Goal: Transaction & Acquisition: Purchase product/service

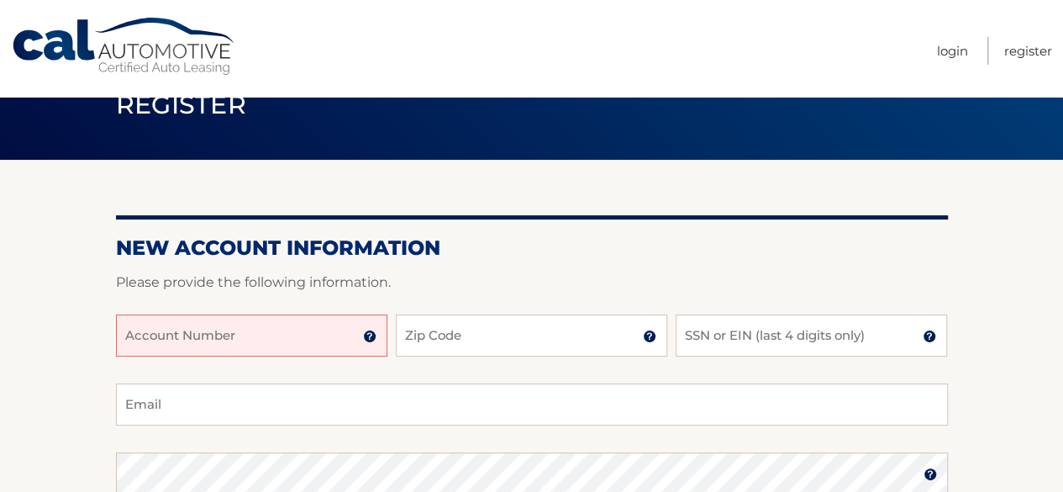
scroll to position [168, 0]
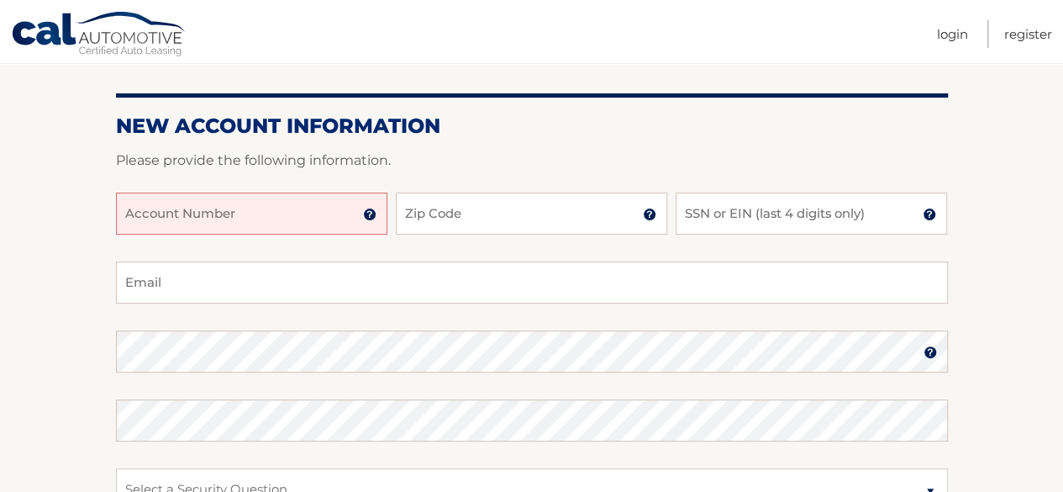
click at [325, 215] on input "Account Number" at bounding box center [252, 214] width 272 height 42
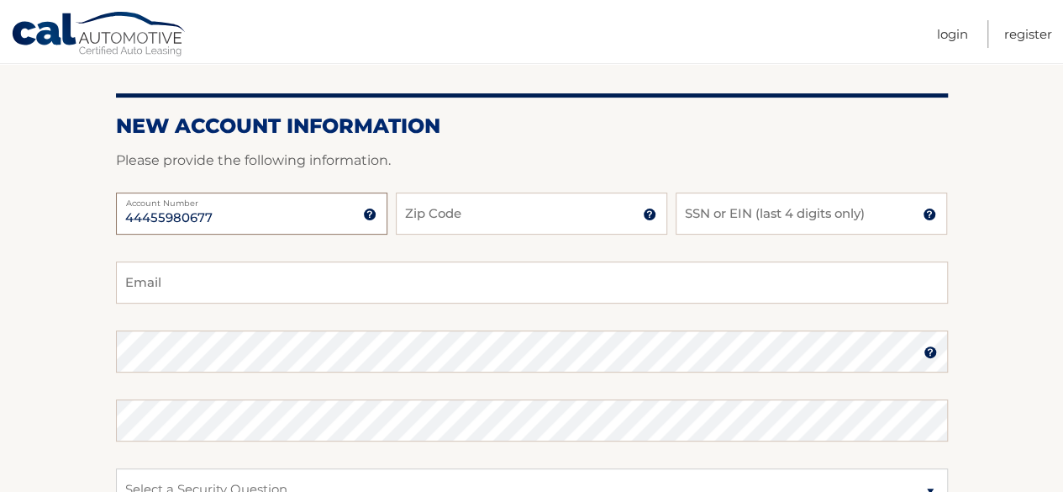
type input "44455980677"
click at [523, 216] on input "Zip Code" at bounding box center [532, 214] width 272 height 42
type input "33018"
click at [800, 219] on input "SSN or EIN (last 4 digits only)" at bounding box center [812, 214] width 272 height 42
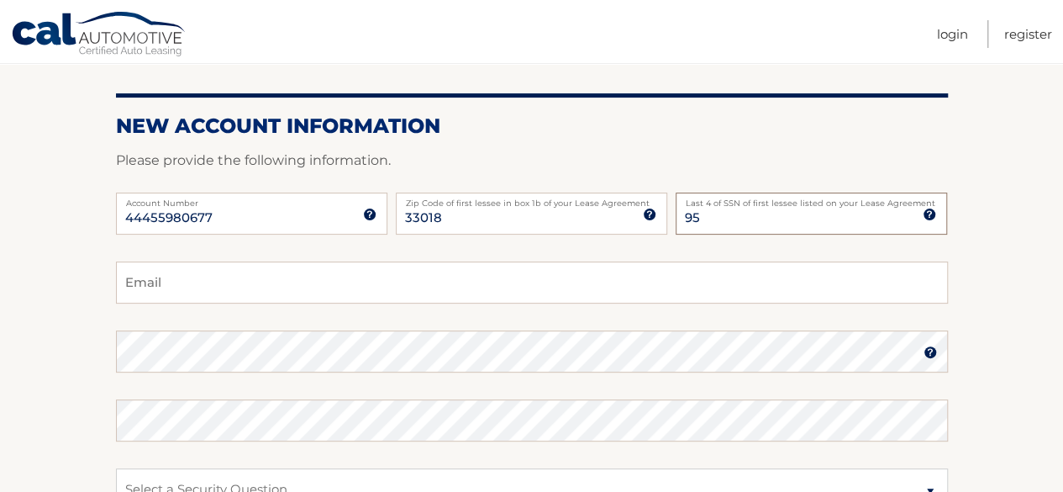
type input "9"
type input "2549"
click at [661, 284] on input "Email" at bounding box center [532, 282] width 832 height 42
type input "yohanna1408@hotmail.com"
click at [349, 447] on fieldset "yohanna1408@hotmail.com Email Password Password should be a minimum of 6 charac…" at bounding box center [532, 477] width 832 height 433
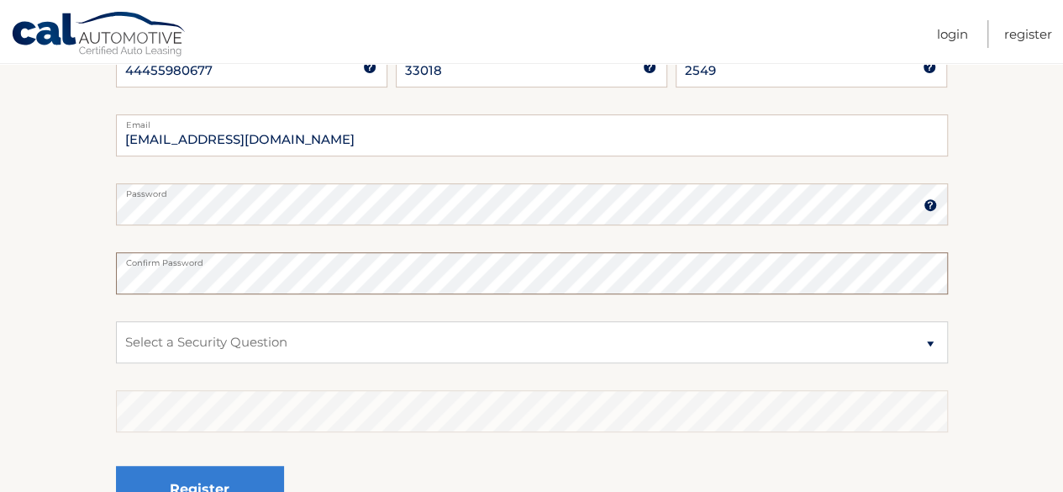
scroll to position [420, 0]
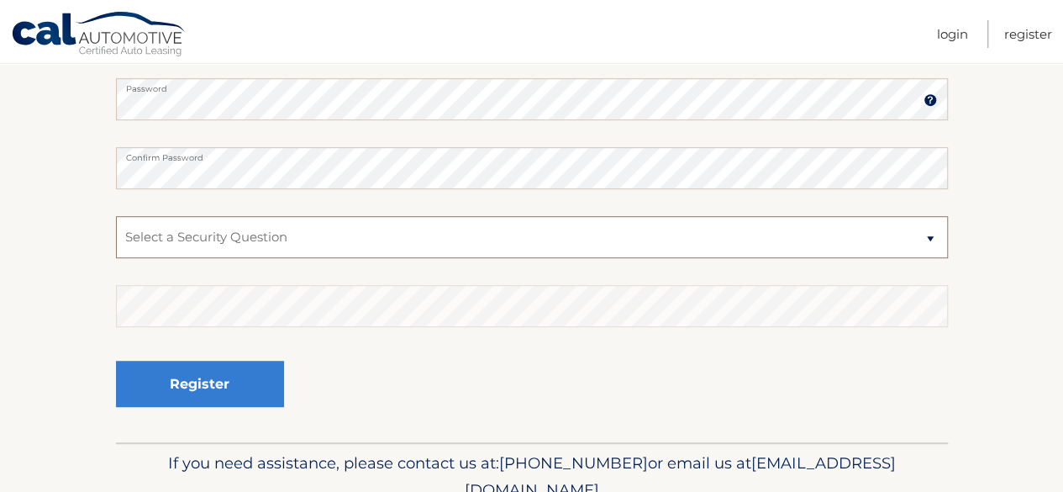
click at [375, 240] on select "Select a Security Question What was the name of your elementary school? What is…" at bounding box center [532, 237] width 832 height 42
select select "4"
click at [116, 216] on select "Select a Security Question What was the name of your elementary school? What is…" at bounding box center [532, 237] width 832 height 42
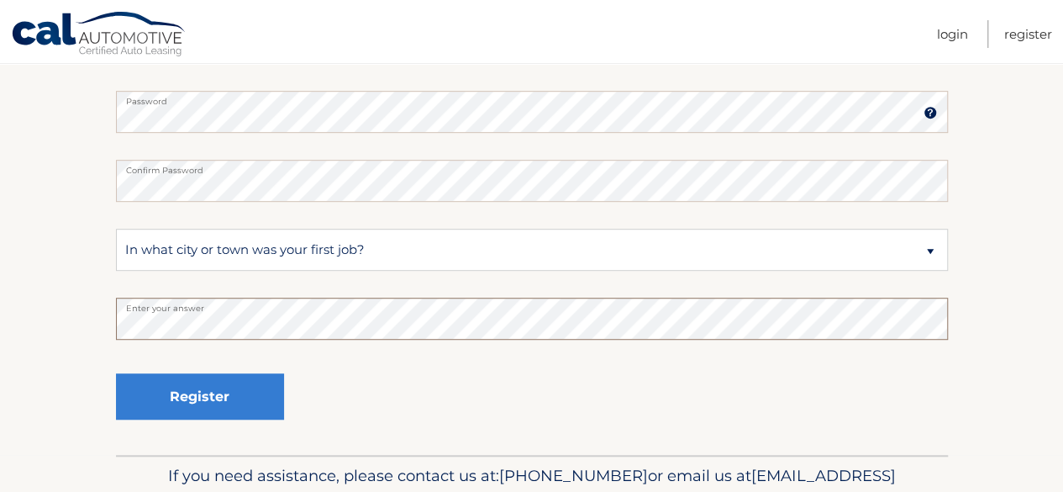
scroll to position [498, 0]
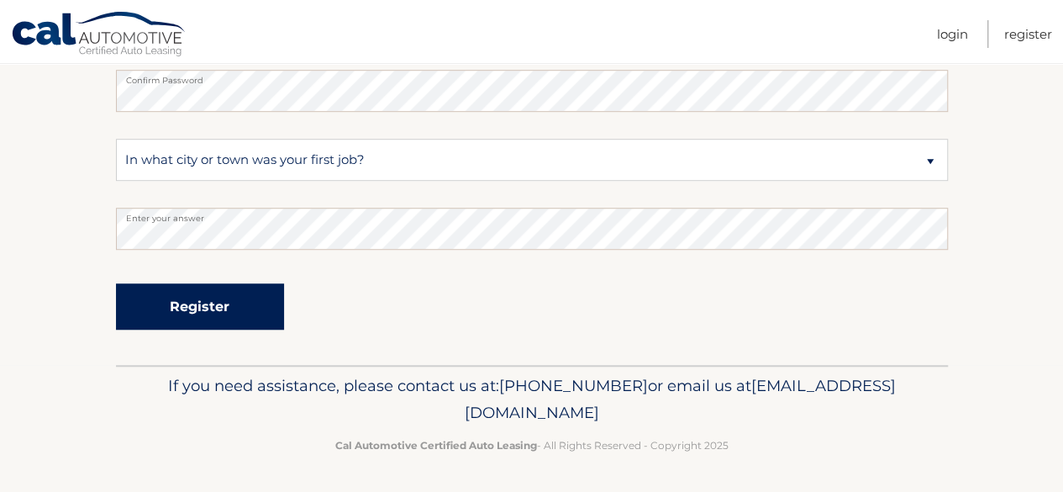
click at [219, 315] on button "Register" at bounding box center [200, 306] width 168 height 46
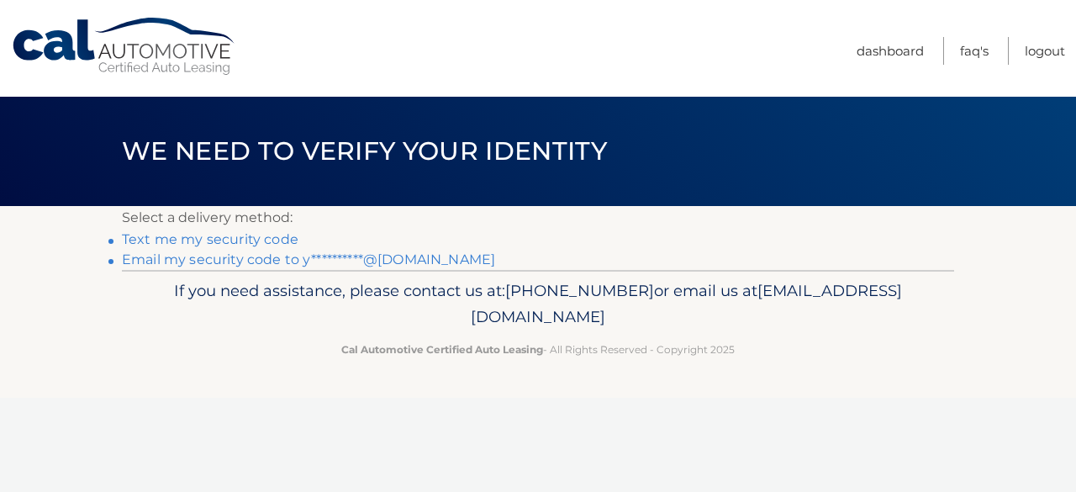
click at [171, 245] on link "Text me my security code" at bounding box center [210, 239] width 177 height 16
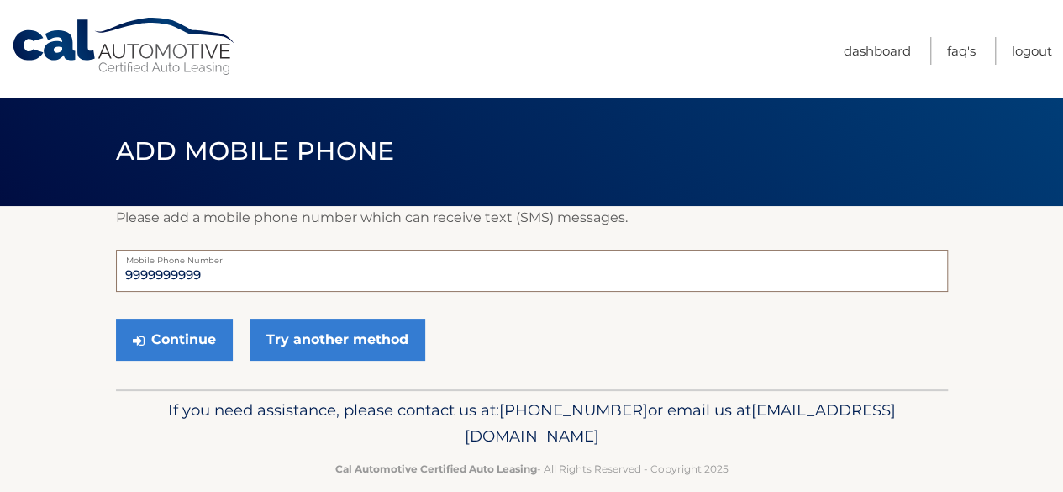
drag, startPoint x: 224, startPoint y: 272, endPoint x: 0, endPoint y: 318, distance: 228.3
click at [0, 318] on section "Please add a mobile phone number which can receive text (SMS) messages. 9999999…" at bounding box center [531, 297] width 1063 height 183
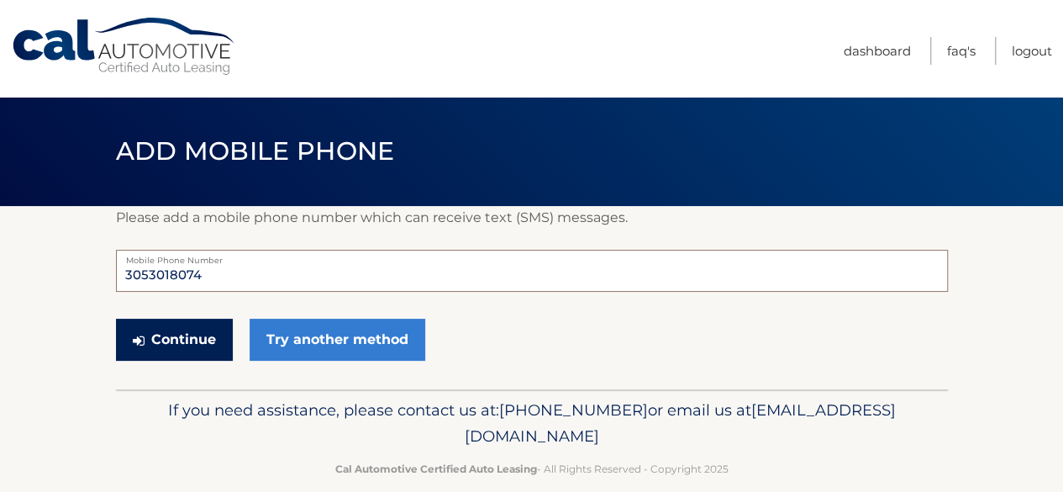
type input "3053018074"
click at [193, 333] on button "Continue" at bounding box center [174, 340] width 117 height 42
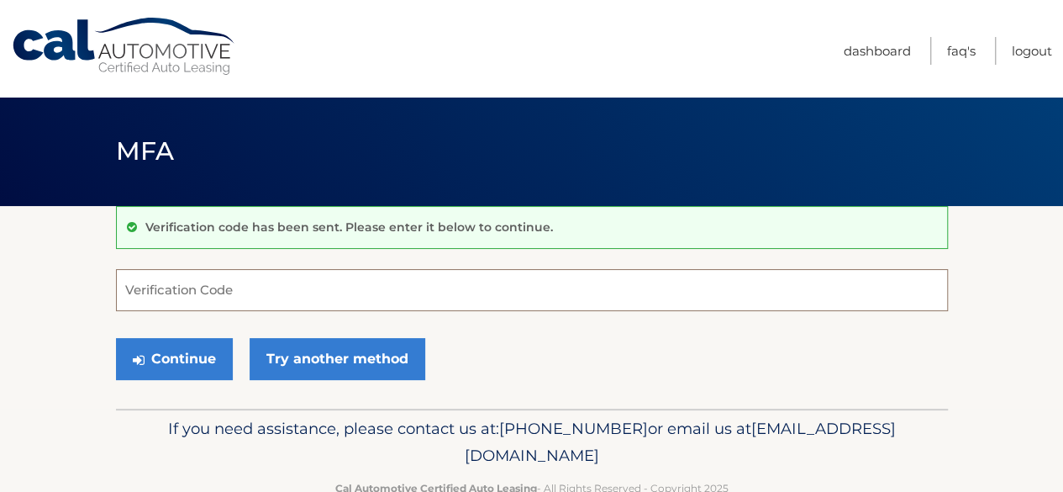
click at [251, 299] on input "Verification Code" at bounding box center [532, 290] width 832 height 42
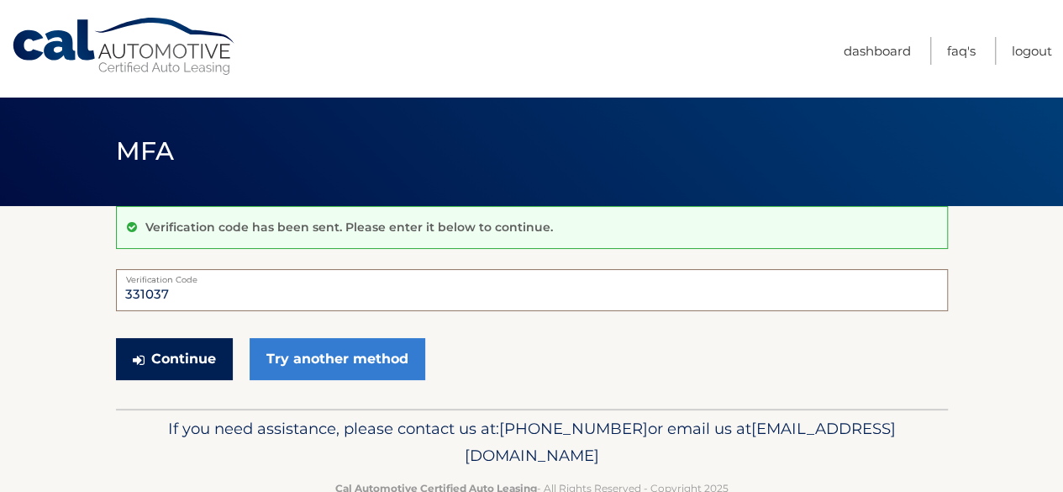
type input "331037"
click at [161, 351] on button "Continue" at bounding box center [174, 359] width 117 height 42
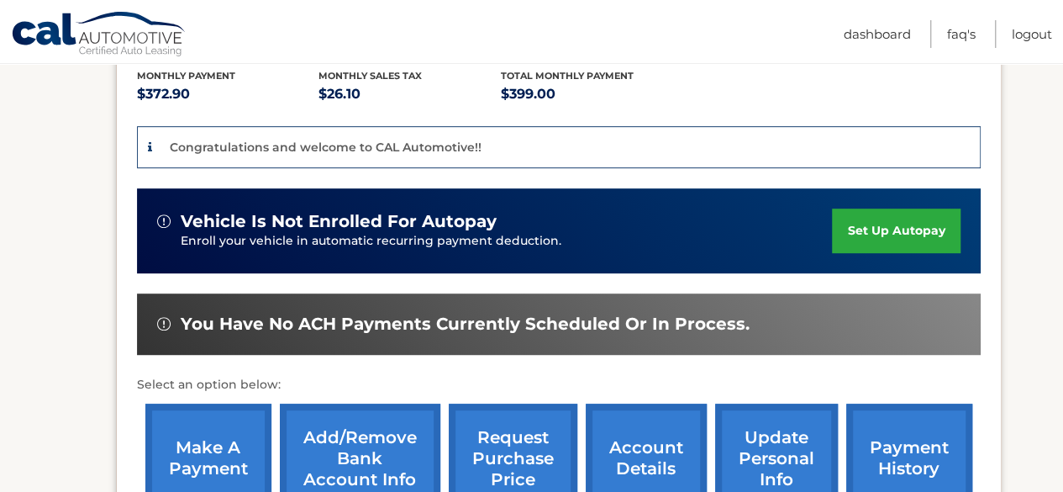
scroll to position [420, 0]
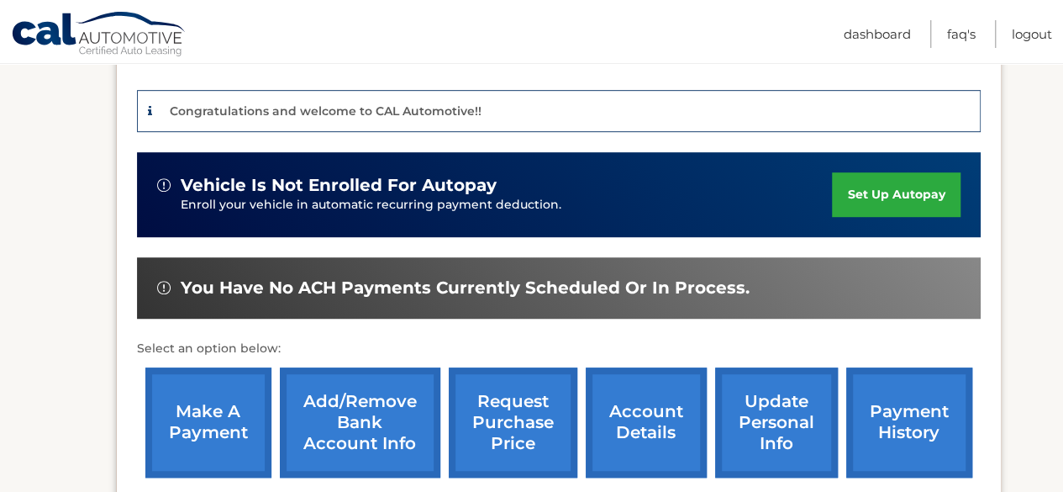
click at [177, 382] on link "make a payment" at bounding box center [208, 422] width 126 height 110
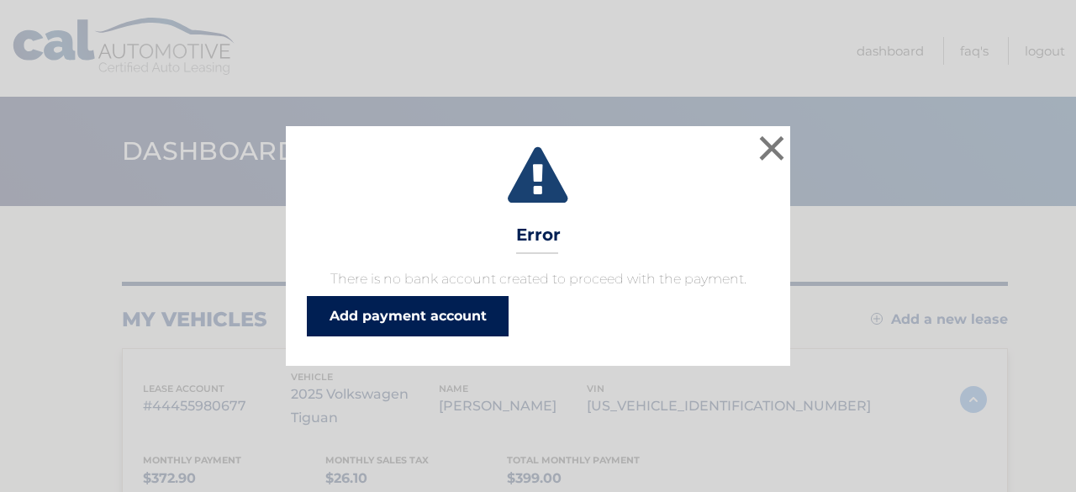
click at [417, 322] on link "Add payment account" at bounding box center [408, 316] width 202 height 40
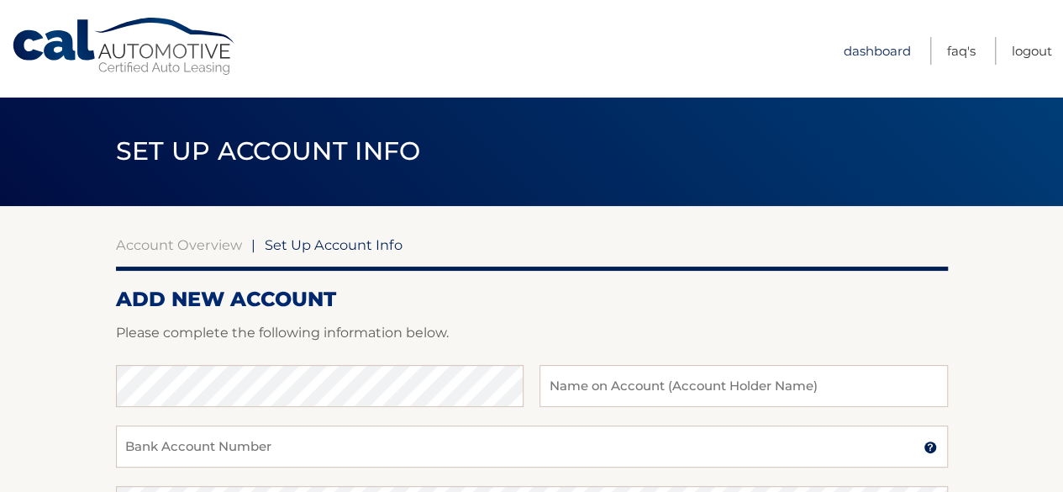
click at [880, 41] on link "Dashboard" at bounding box center [877, 51] width 67 height 28
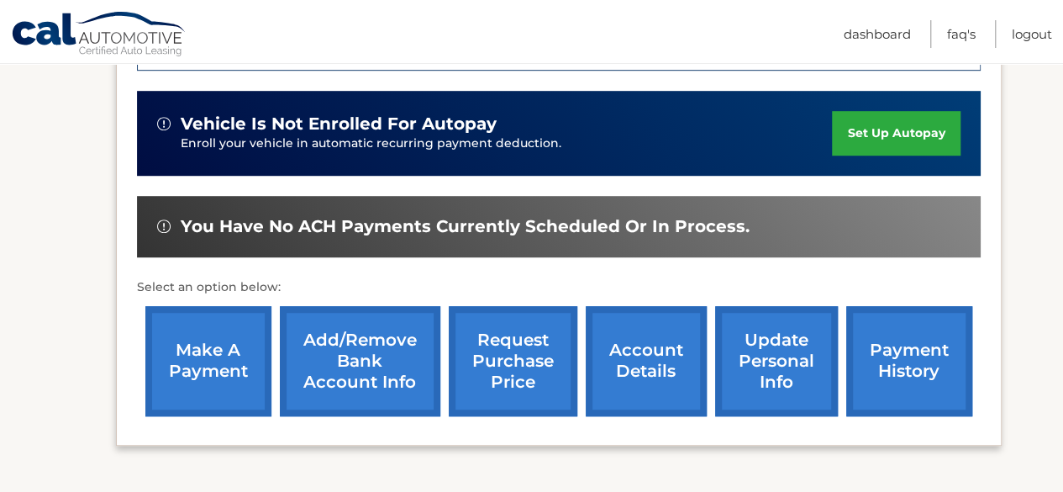
scroll to position [504, 0]
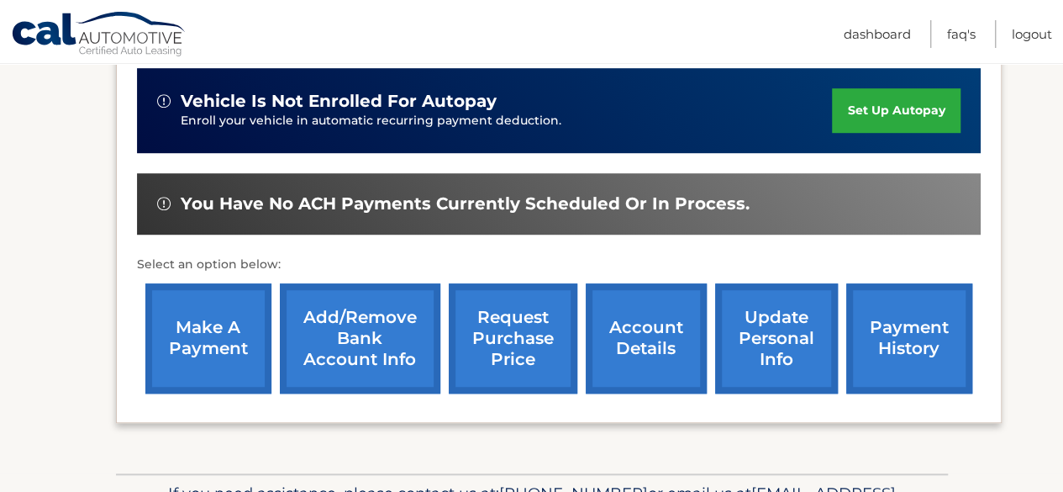
click at [195, 327] on link "make a payment" at bounding box center [208, 338] width 126 height 110
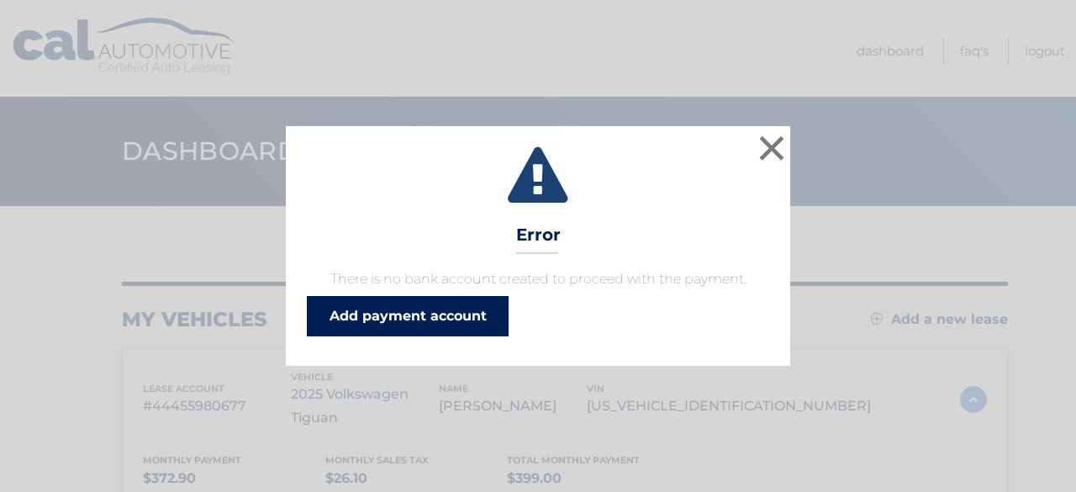
click at [454, 303] on link "Add payment account" at bounding box center [408, 316] width 202 height 40
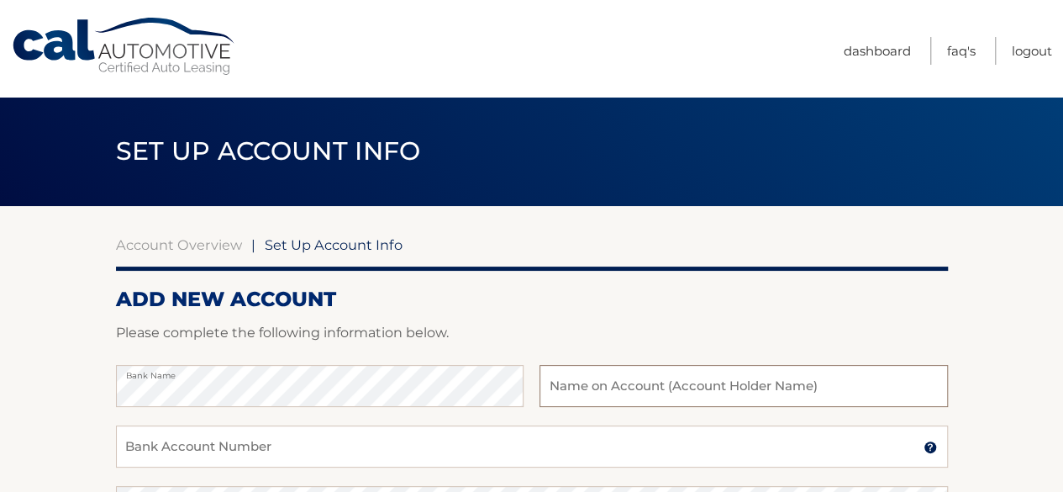
click at [656, 393] on input "text" at bounding box center [744, 386] width 408 height 42
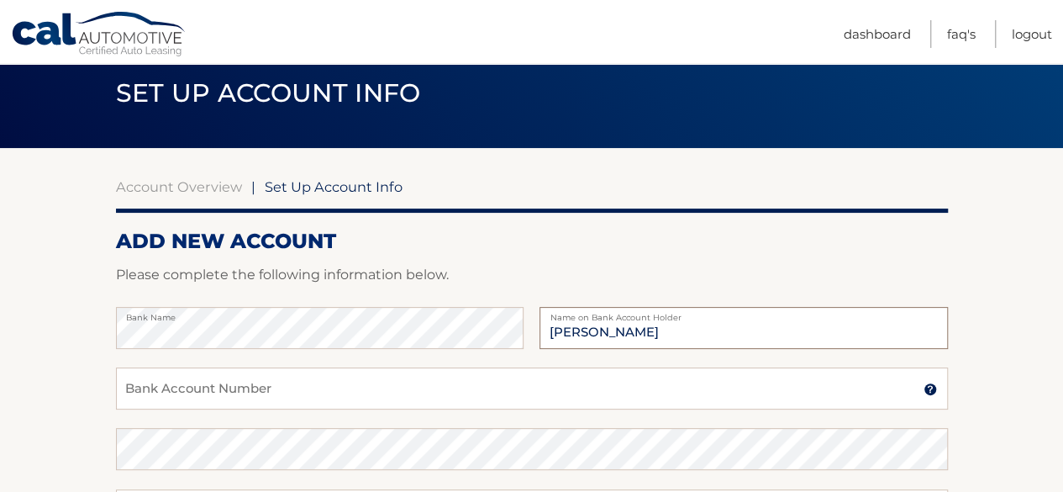
scroll to position [84, 0]
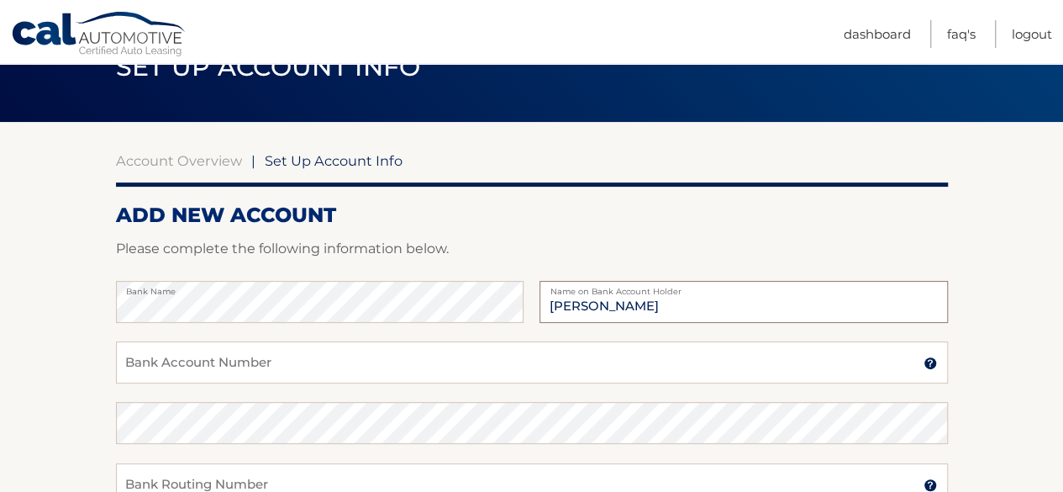
type input "Yohanna Jorge"
click at [240, 366] on input "Bank Account Number" at bounding box center [532, 362] width 832 height 42
type input "3081068807"
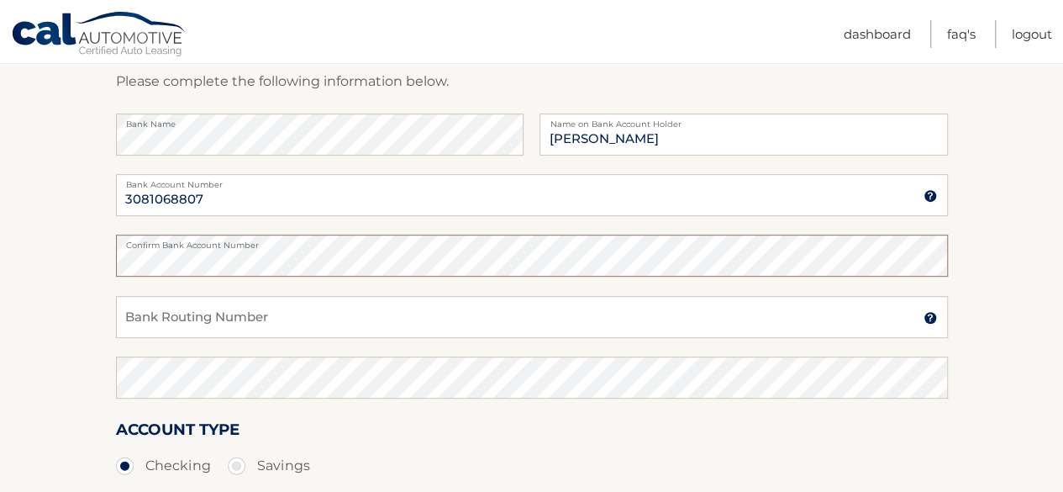
scroll to position [252, 0]
click at [269, 308] on input "Bank Routing Number" at bounding box center [532, 316] width 832 height 42
type input "267084131"
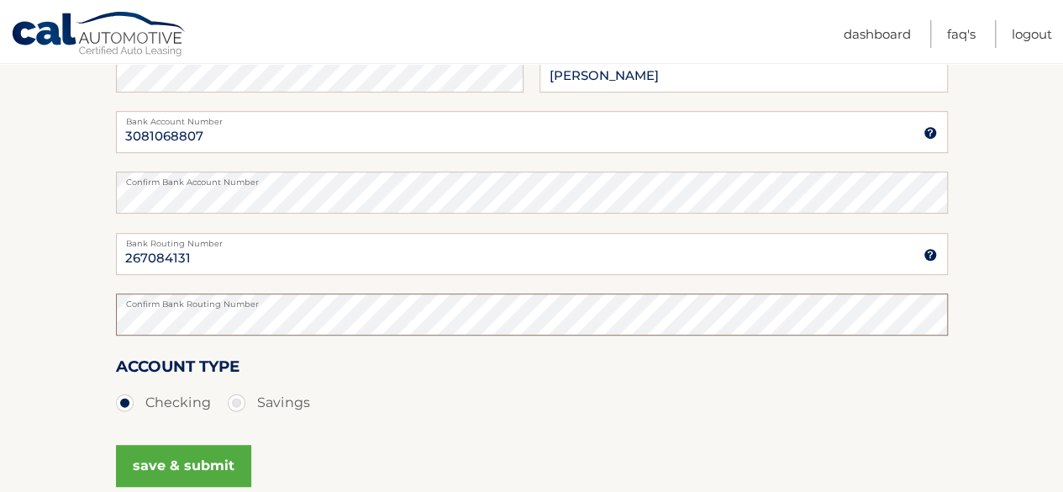
scroll to position [420, 0]
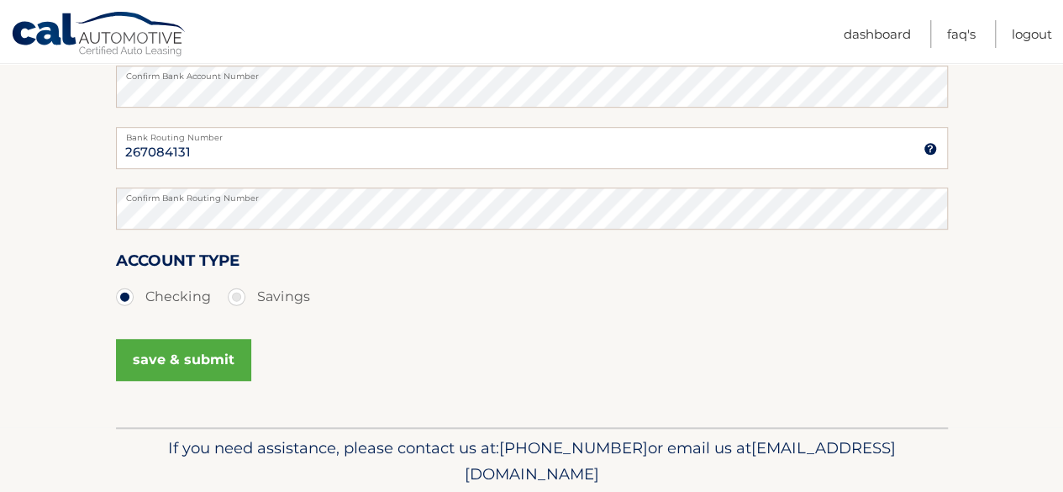
click at [215, 364] on button "save & submit" at bounding box center [183, 360] width 135 height 42
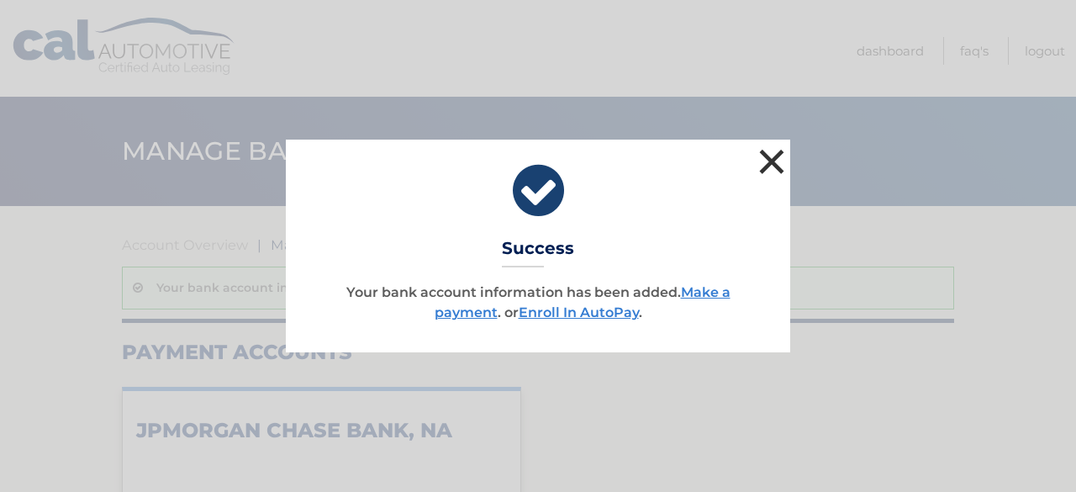
click at [781, 161] on button "×" at bounding box center [772, 162] width 34 height 34
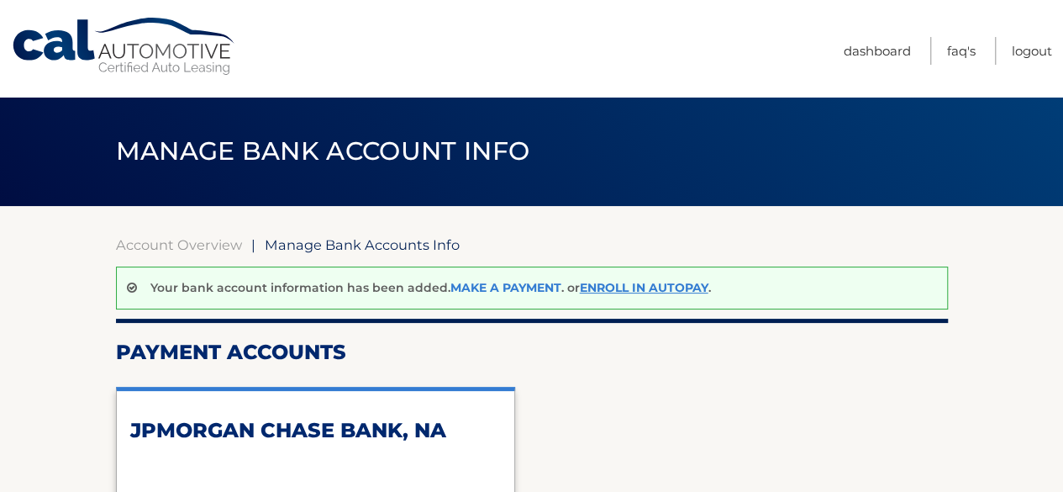
click at [491, 281] on link "Make a payment" at bounding box center [506, 287] width 111 height 15
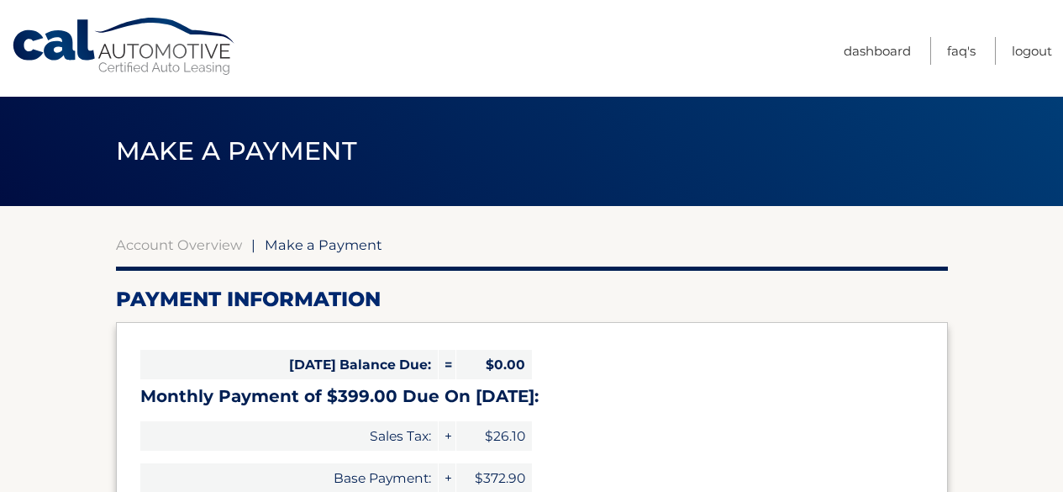
select select "YjMwNWRhMDAtZjBkYS00MjBiLWEwYWEtZjViMWU3NDAzY2U1"
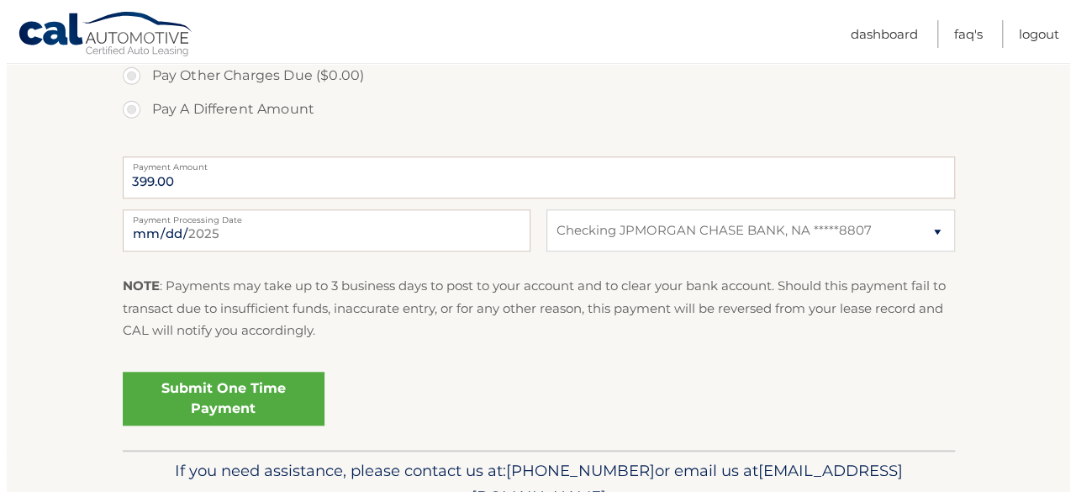
scroll to position [672, 0]
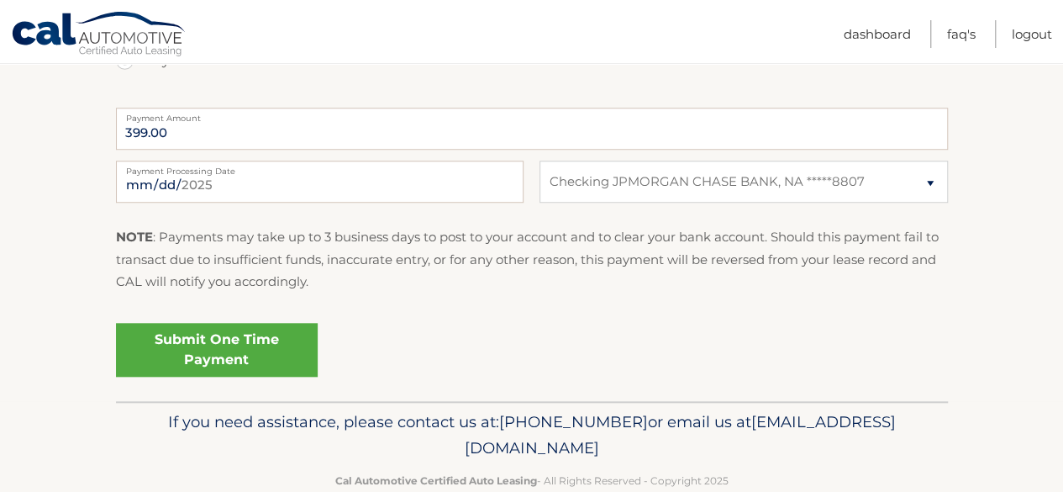
click at [238, 354] on link "Submit One Time Payment" at bounding box center [217, 350] width 202 height 54
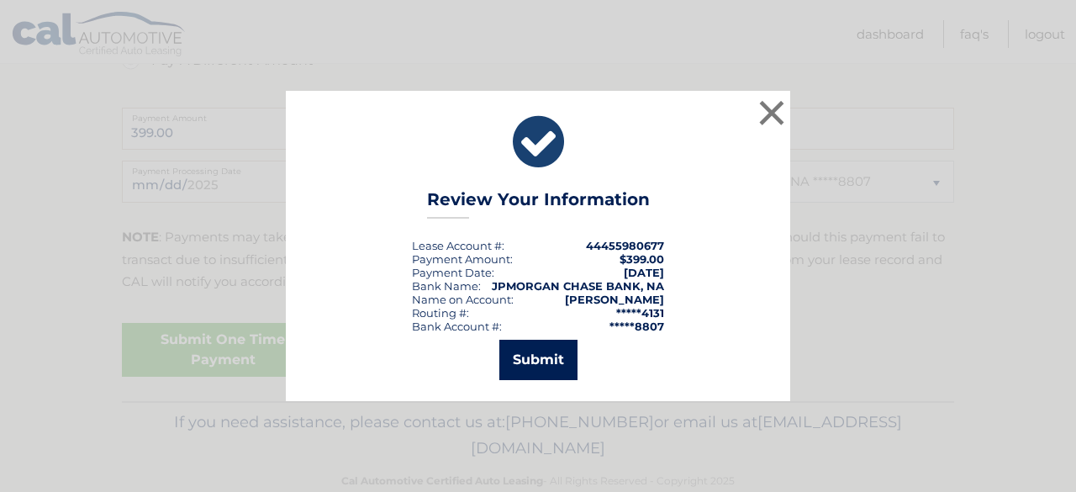
click at [539, 359] on button "Submit" at bounding box center [538, 360] width 78 height 40
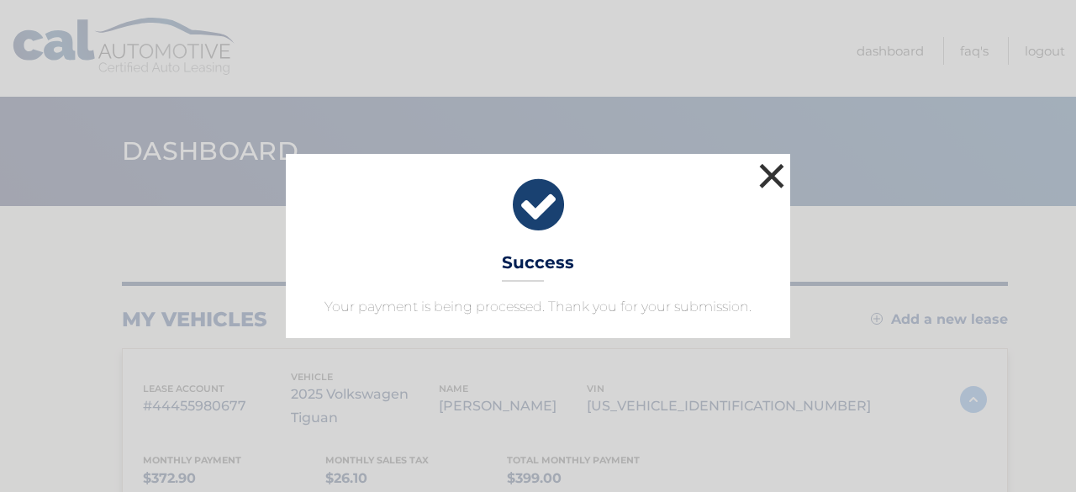
click at [770, 175] on button "×" at bounding box center [772, 176] width 34 height 34
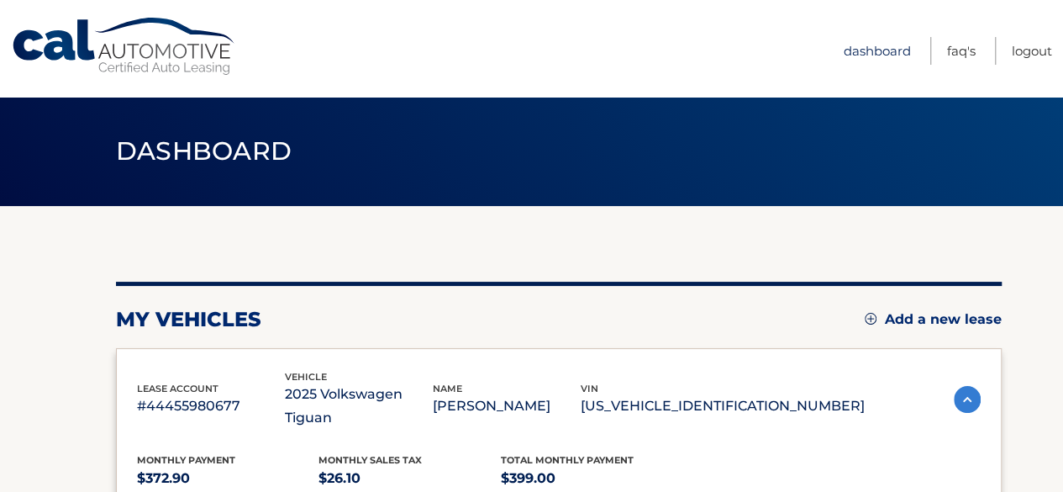
click at [862, 58] on link "Dashboard" at bounding box center [877, 51] width 67 height 28
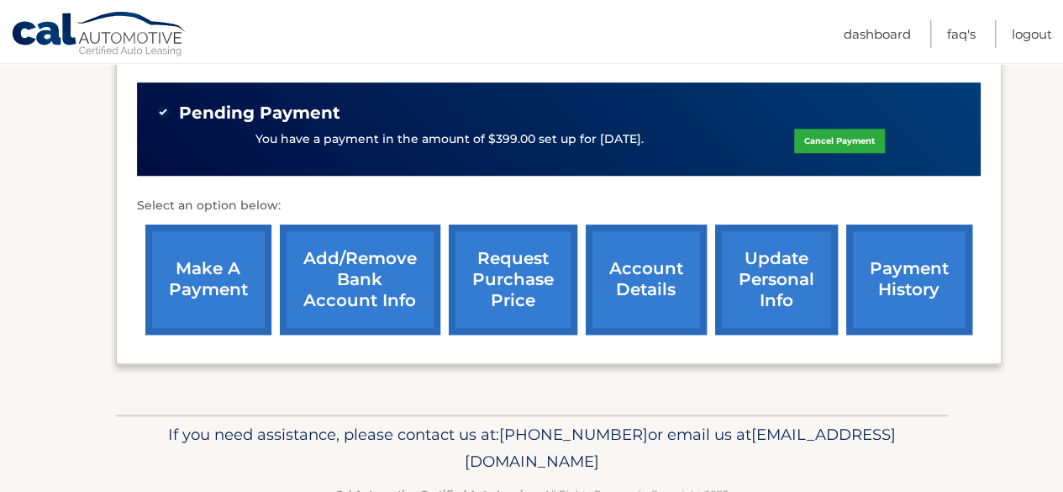
scroll to position [619, 0]
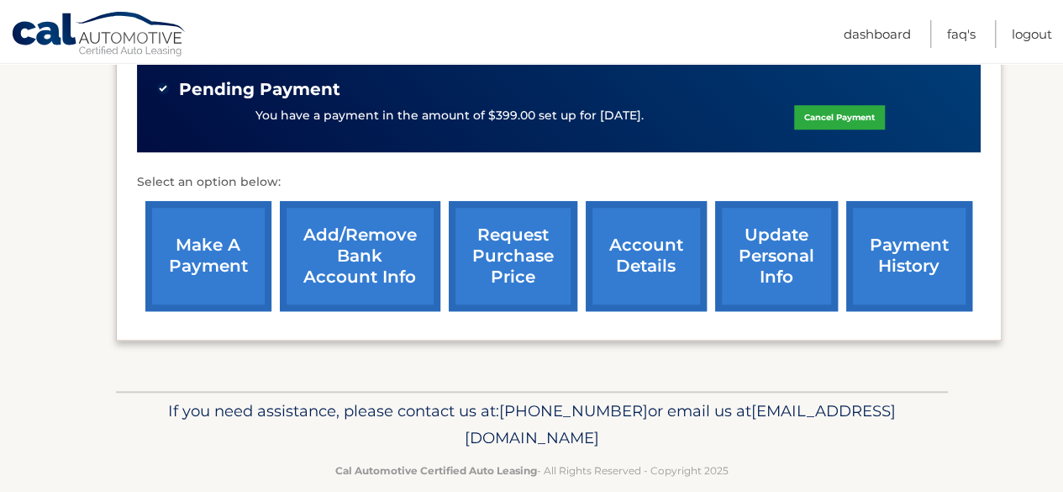
click at [888, 226] on link "payment history" at bounding box center [910, 256] width 126 height 110
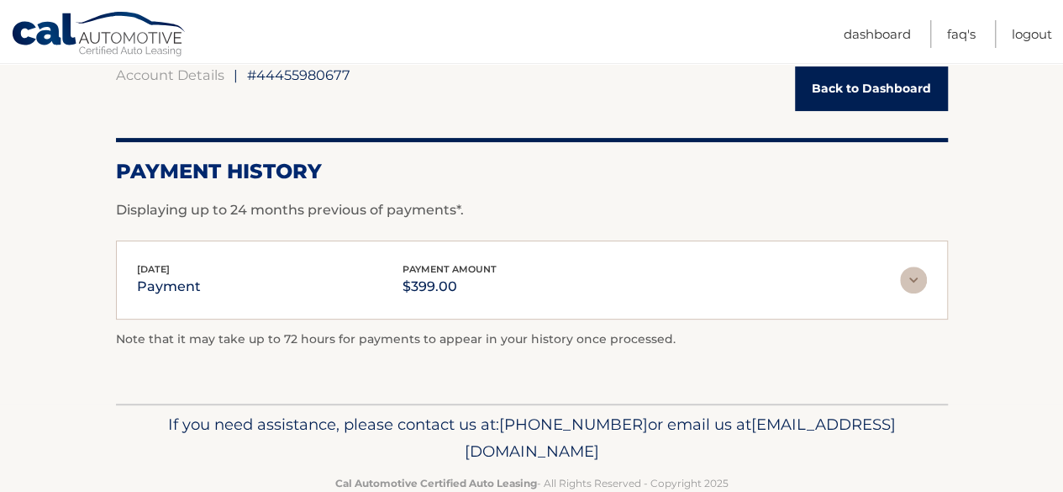
scroll to position [208, 0]
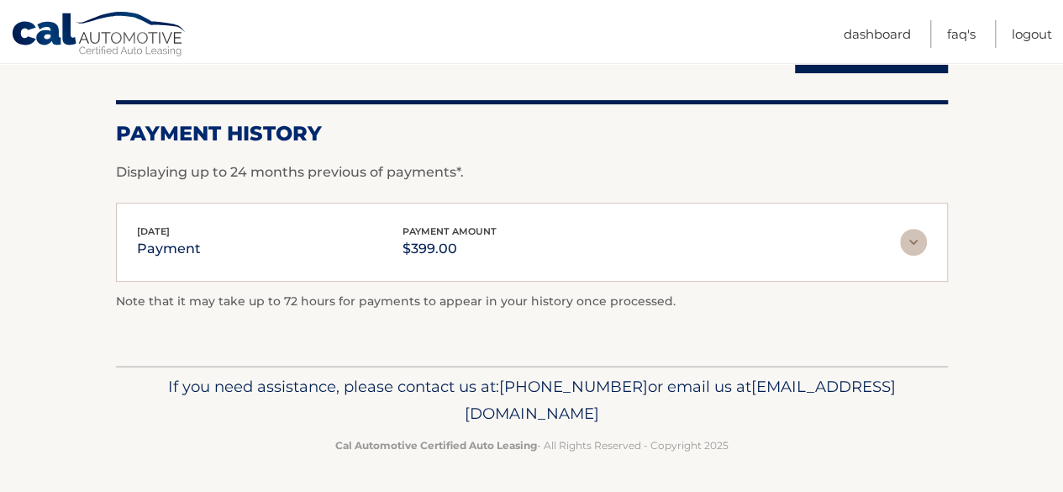
click at [915, 229] on img at bounding box center [913, 242] width 27 height 27
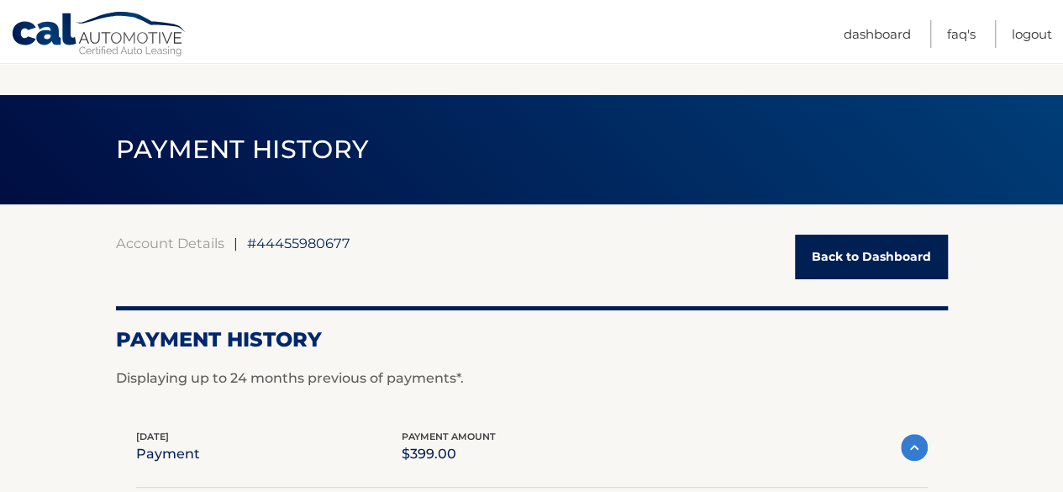
scroll to position [0, 0]
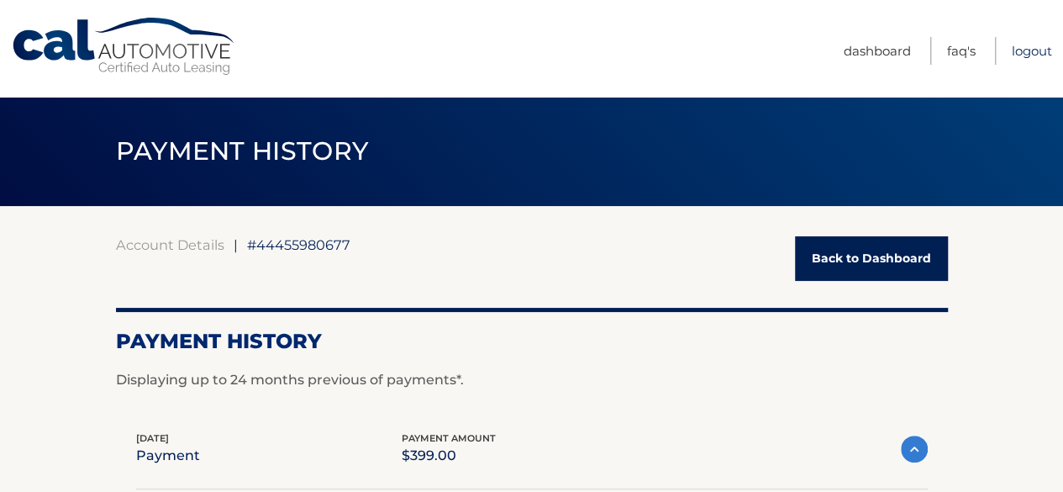
click at [1026, 52] on link "Logout" at bounding box center [1032, 51] width 40 height 28
